Goal: Transaction & Acquisition: Download file/media

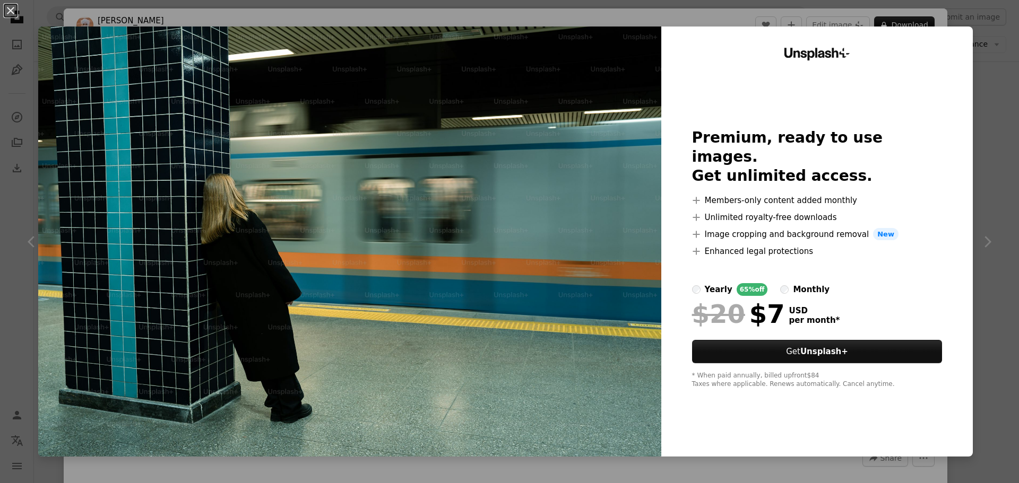
scroll to position [19909, 0]
click at [478, 94] on img at bounding box center [349, 242] width 623 height 430
click at [650, 8] on div "An X shape Unsplash+ Premium, ready to use images. Get unlimited access. A plus…" at bounding box center [509, 241] width 1019 height 483
